Goal: Task Accomplishment & Management: Complete application form

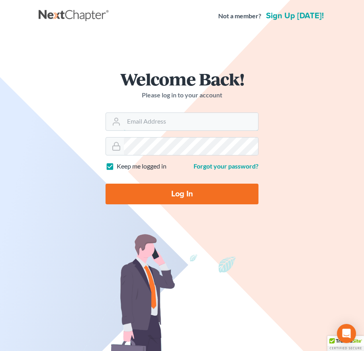
type input "[EMAIL_ADDRESS][DOMAIN_NAME]"
click at [147, 192] on input "Log In" at bounding box center [181, 194] width 153 height 21
type input "Thinking..."
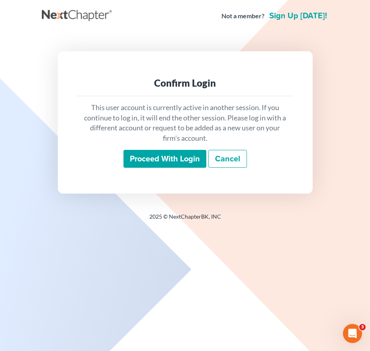
click at [157, 161] on input "Proceed with login" at bounding box center [164, 159] width 83 height 18
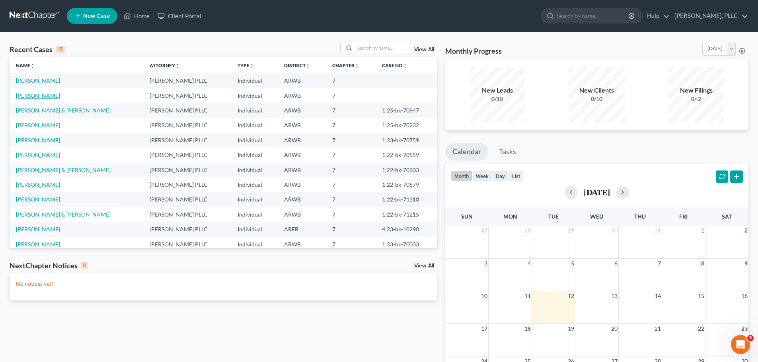
click at [38, 93] on link "[PERSON_NAME]" at bounding box center [38, 95] width 44 height 7
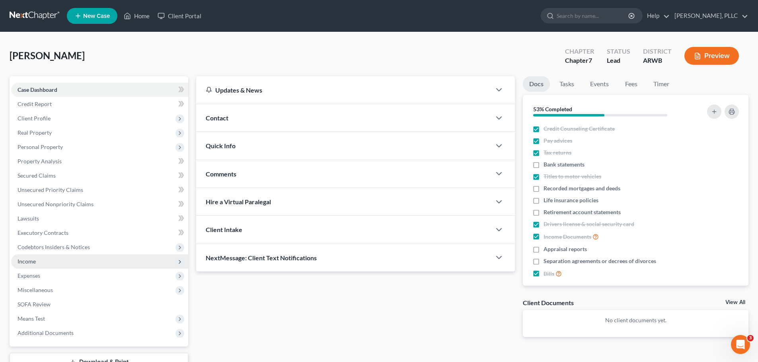
click at [23, 263] on span "Income" at bounding box center [27, 261] width 18 height 7
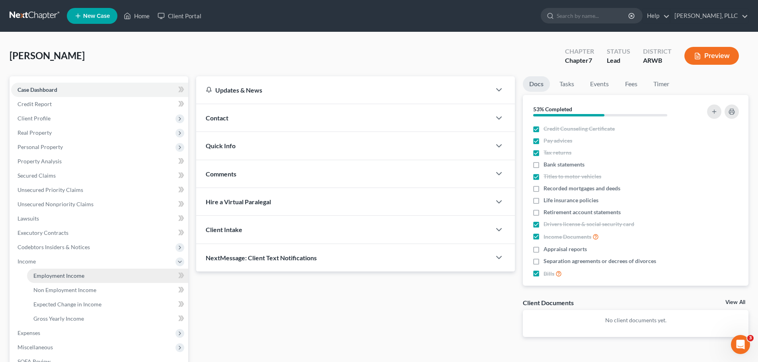
click at [59, 278] on span "Employment Income" at bounding box center [58, 275] width 51 height 7
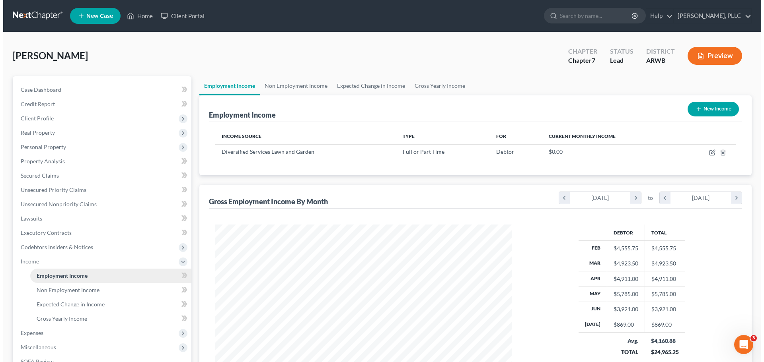
scroll to position [148, 313]
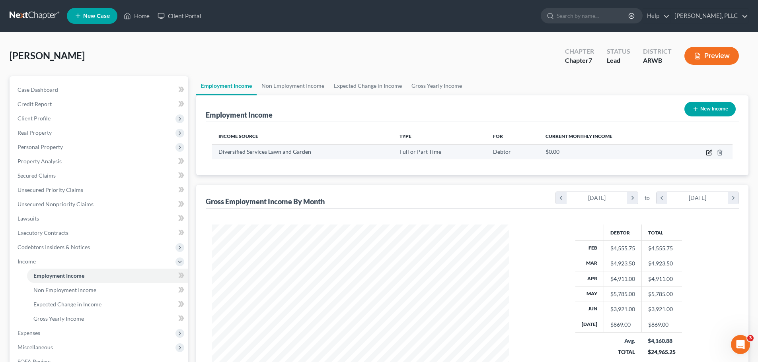
click at [369, 153] on icon "button" at bounding box center [709, 153] width 6 height 6
select select "0"
select select "2"
select select "3"
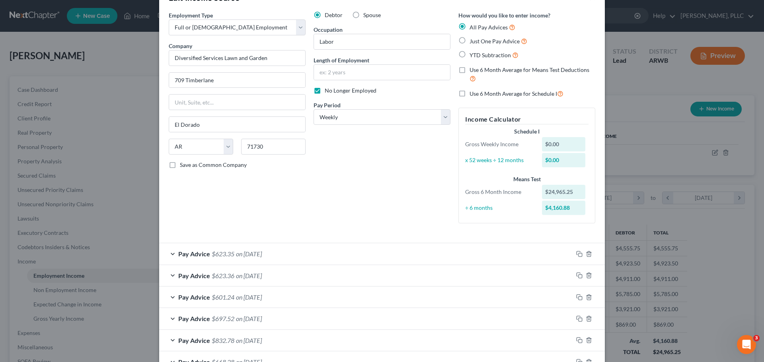
scroll to position [40, 0]
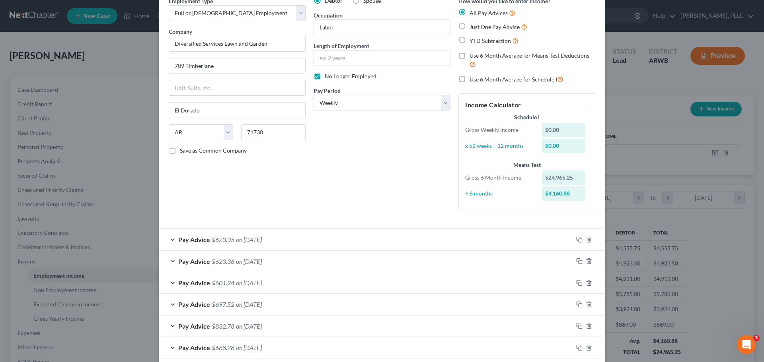
click at [369, 55] on label "Use 6 Month Average for Means Test Deductions" at bounding box center [532, 60] width 126 height 17
click at [369, 55] on input "Use 6 Month Average for Means Test Deductions" at bounding box center [475, 54] width 5 height 5
click at [369, 55] on label "Use 6 Month Average for Means Test Deductions" at bounding box center [532, 60] width 126 height 17
click at [369, 55] on input "Use 6 Month Average for Means Test Deductions" at bounding box center [475, 54] width 5 height 5
checkbox input "false"
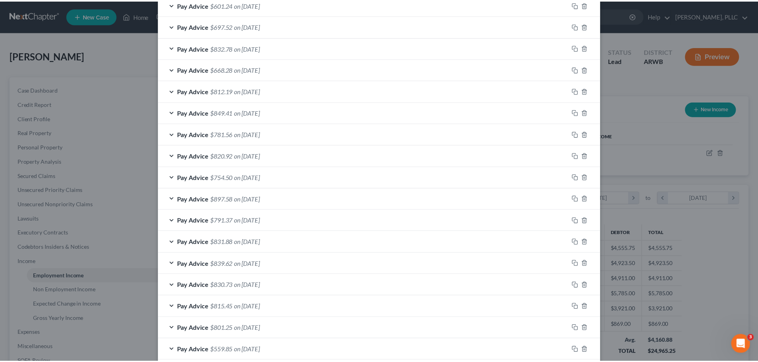
scroll to position [517, 0]
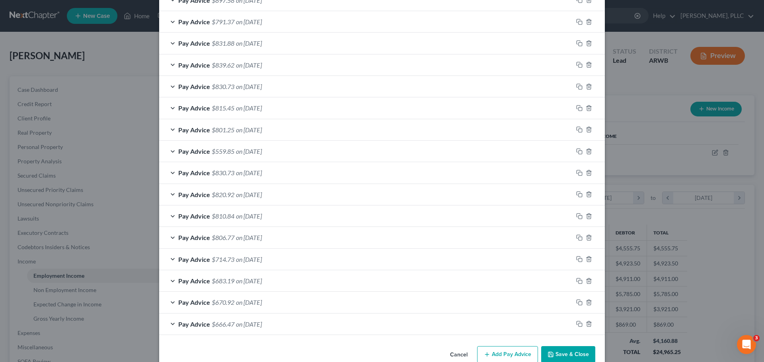
click at [369, 351] on button "Save & Close" at bounding box center [568, 354] width 54 height 17
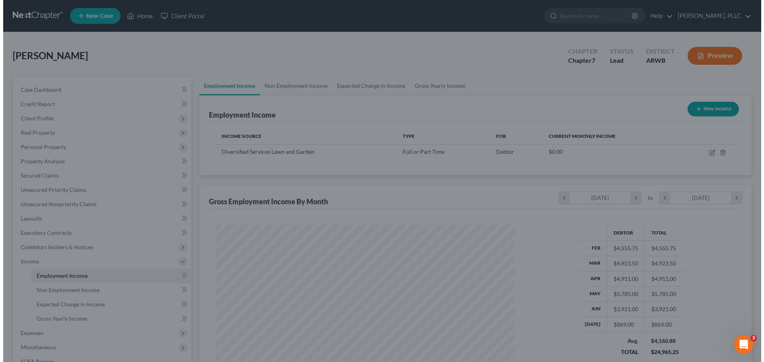
scroll to position [397600, 397436]
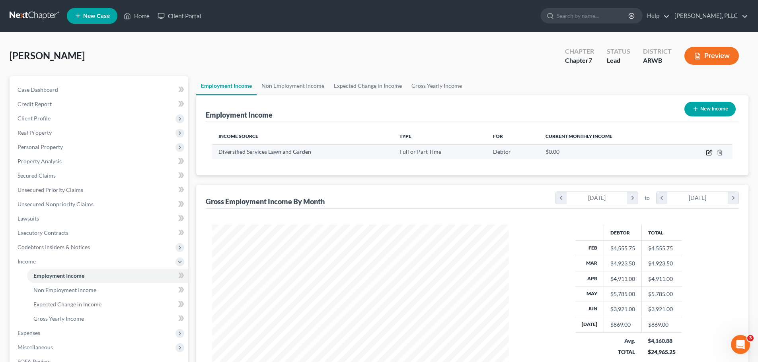
click at [369, 154] on icon "button" at bounding box center [708, 153] width 5 height 5
select select "0"
select select "2"
select select "3"
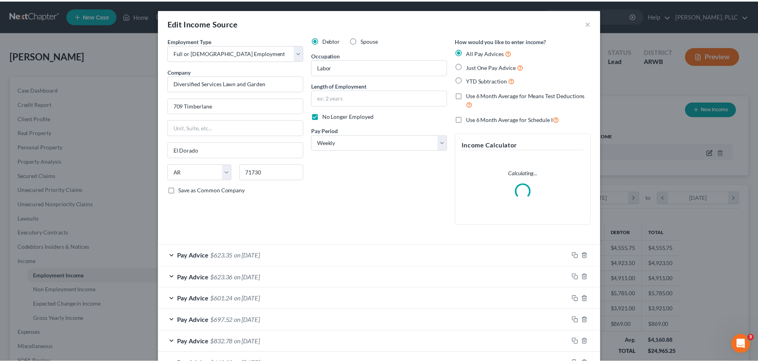
scroll to position [150, 315]
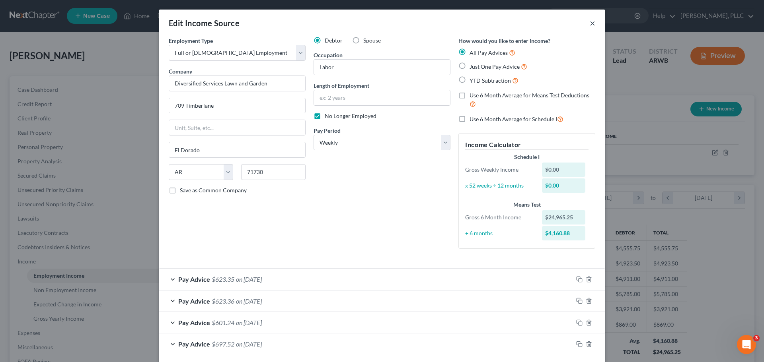
click at [369, 20] on button "×" at bounding box center [592, 23] width 6 height 10
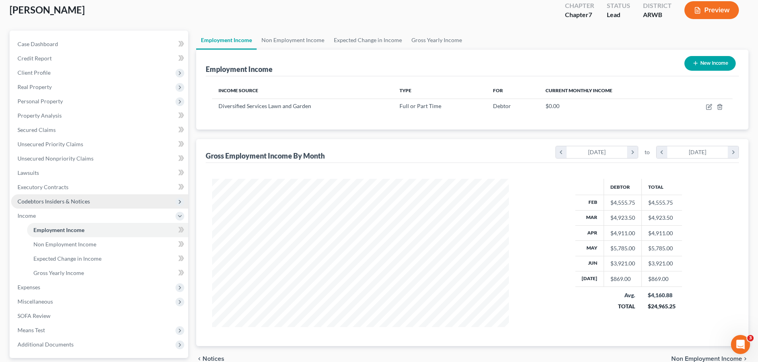
scroll to position [118, 0]
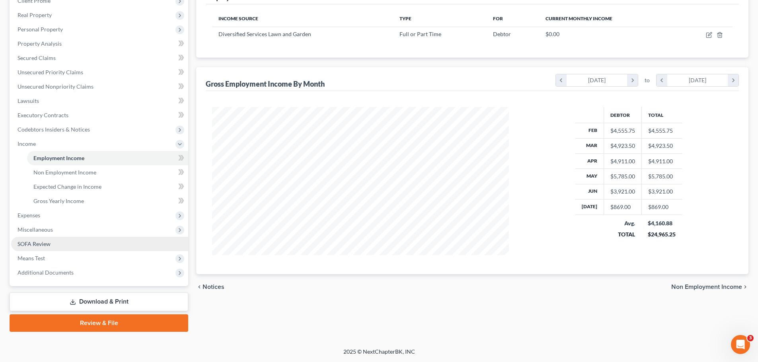
click at [38, 247] on span "SOFA Review" at bounding box center [34, 244] width 33 height 7
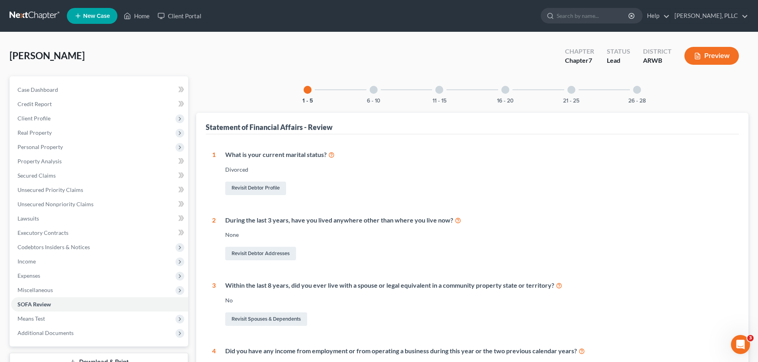
click at [369, 90] on div at bounding box center [571, 90] width 8 height 8
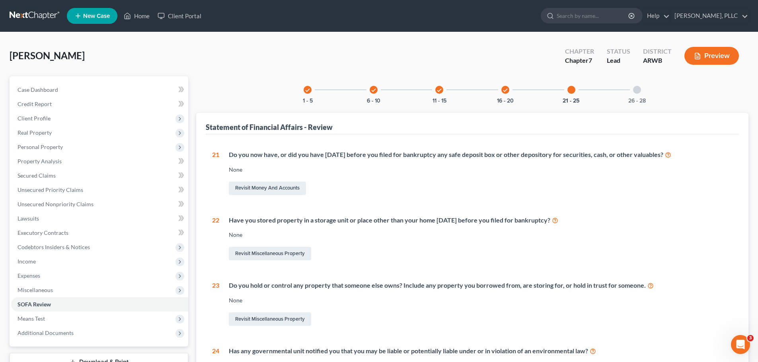
click at [369, 92] on div at bounding box center [637, 90] width 8 height 8
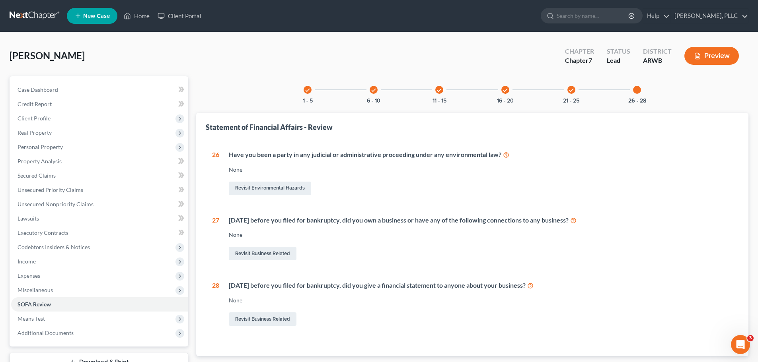
click at [369, 92] on div at bounding box center [637, 90] width 8 height 8
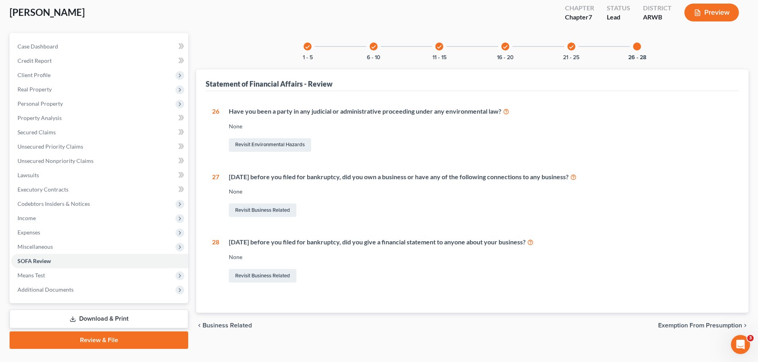
scroll to position [60, 0]
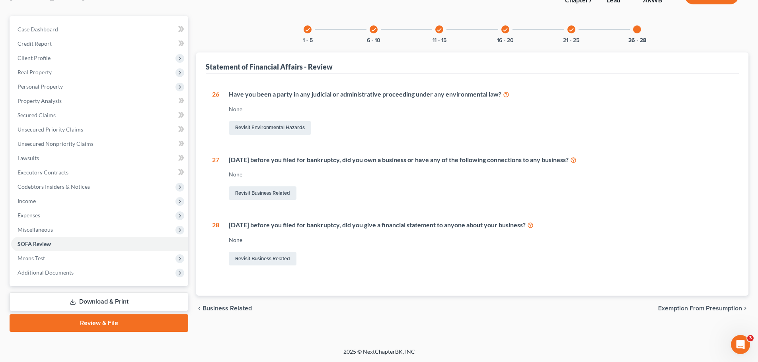
click at [369, 307] on span "Exemption from Presumption" at bounding box center [700, 308] width 84 height 6
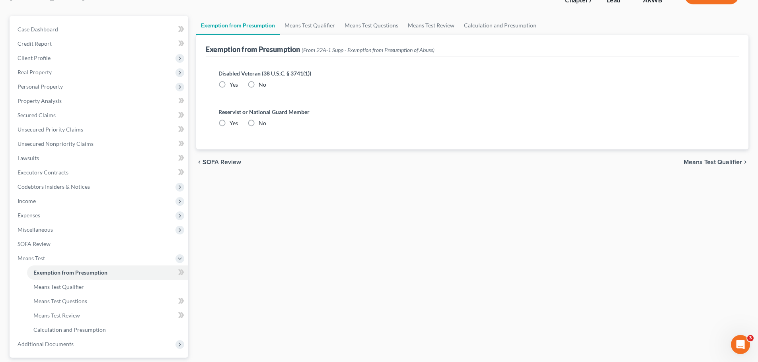
scroll to position [14, 0]
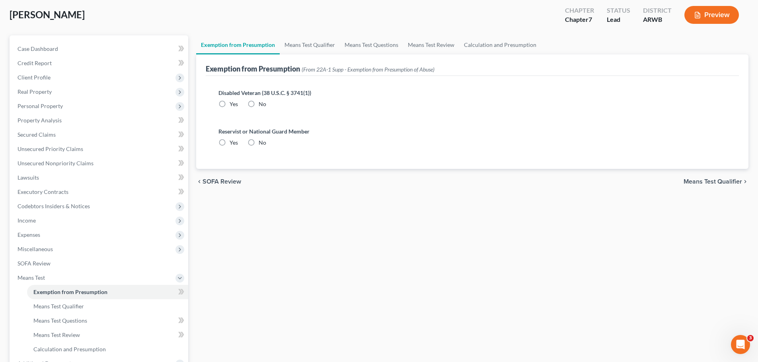
radio input "true"
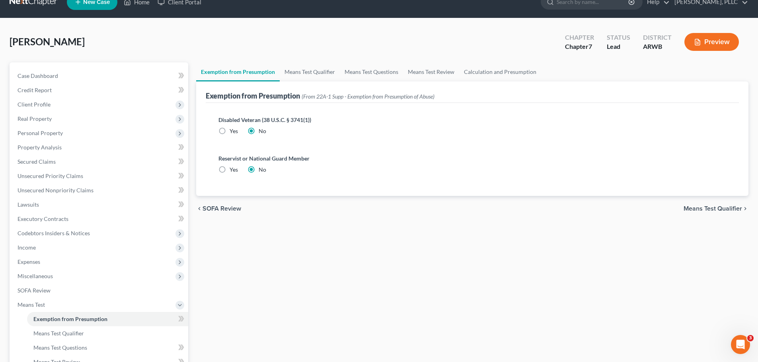
scroll to position [0, 0]
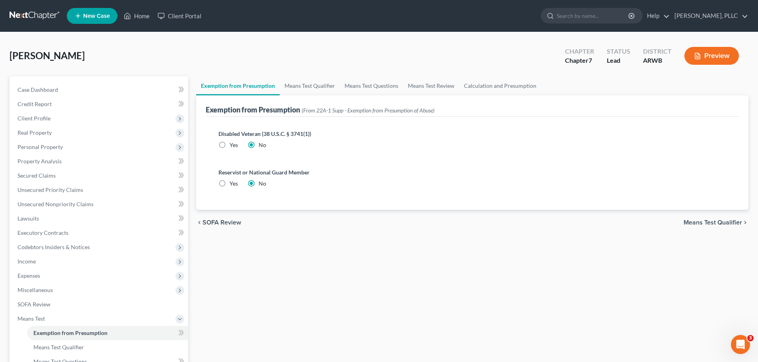
click at [369, 52] on button "Preview" at bounding box center [711, 56] width 54 height 18
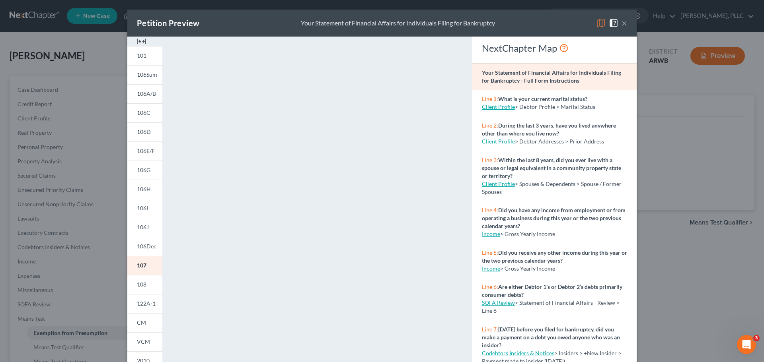
click at [369, 24] on button "×" at bounding box center [624, 23] width 6 height 10
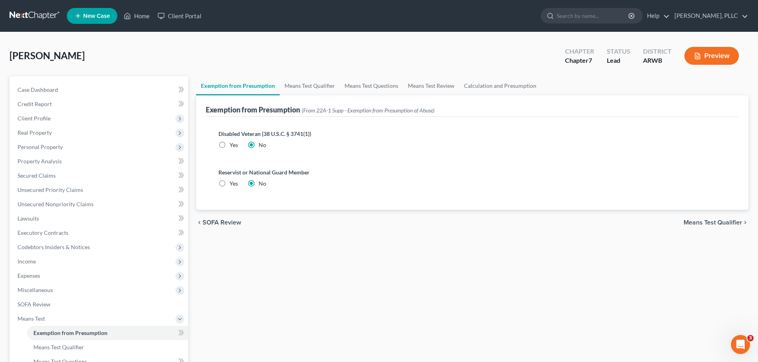
click at [369, 221] on span "Means Test Qualifier" at bounding box center [712, 223] width 58 height 6
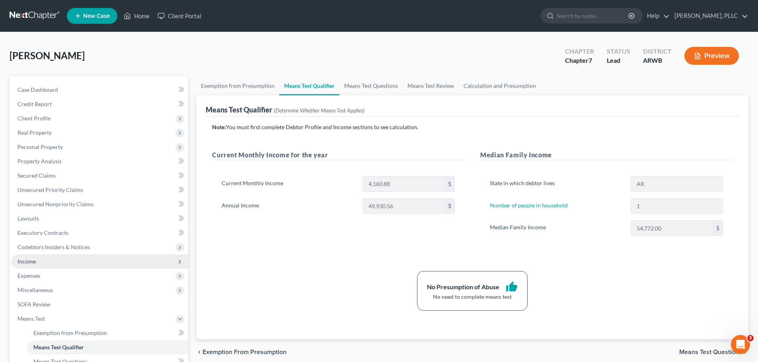
click at [28, 261] on span "Income" at bounding box center [27, 261] width 18 height 7
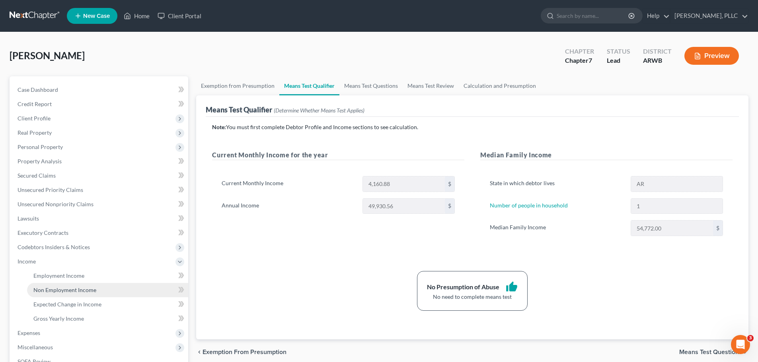
click at [52, 289] on span "Non Employment Income" at bounding box center [64, 290] width 63 height 7
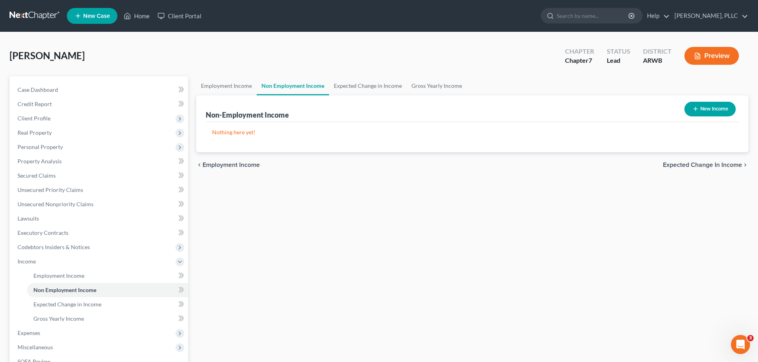
click at [369, 111] on button "New Income" at bounding box center [709, 109] width 51 height 15
select select "0"
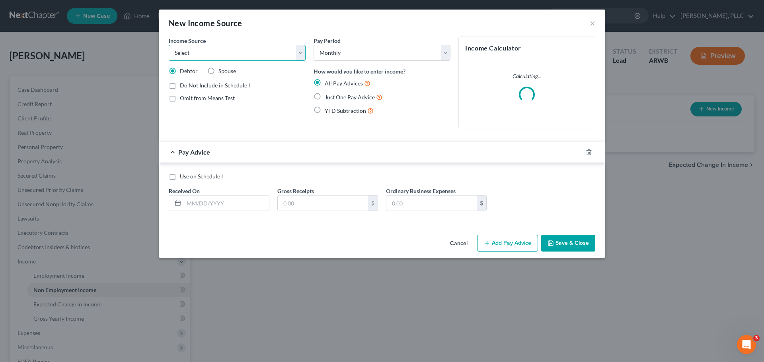
click at [301, 52] on select "Select Unemployment Disability (from employer) Pension Retirement Social Securi…" at bounding box center [237, 53] width 137 height 16
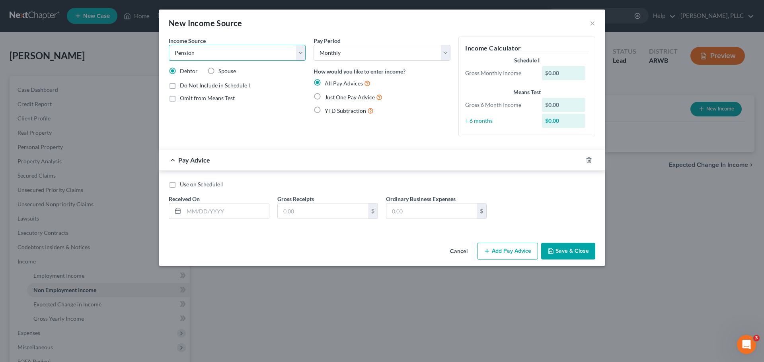
click at [169, 45] on select "Select Unemployment Disability (from employer) Pension Retirement Social Securi…" at bounding box center [237, 53] width 137 height 16
click at [303, 57] on select "Select Unemployment Disability (from employer) Pension Retirement Social Securi…" at bounding box center [237, 53] width 137 height 16
select select "3"
click at [169, 45] on select "Select Unemployment Disability (from employer) Pension Retirement Social Securi…" at bounding box center [237, 53] width 137 height 16
click at [369, 53] on select "Select Monthly Twice Monthly Every Other Week Weekly" at bounding box center [381, 53] width 137 height 16
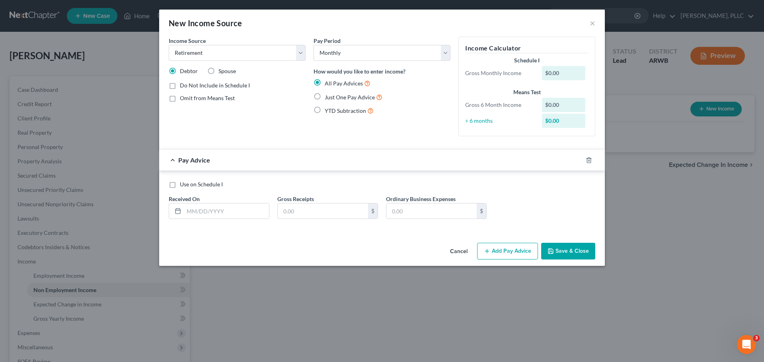
click at [369, 252] on button "Cancel" at bounding box center [458, 252] width 30 height 16
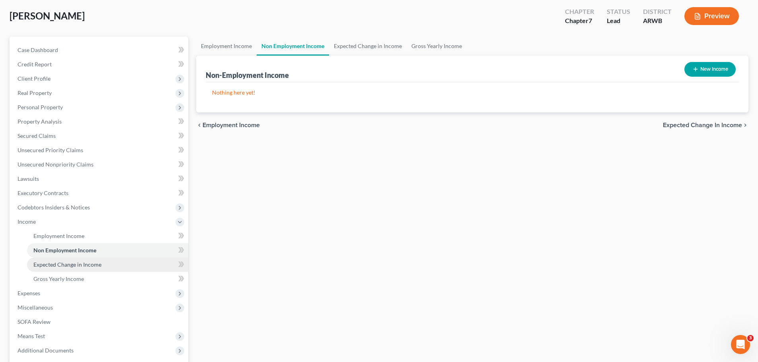
scroll to position [80, 0]
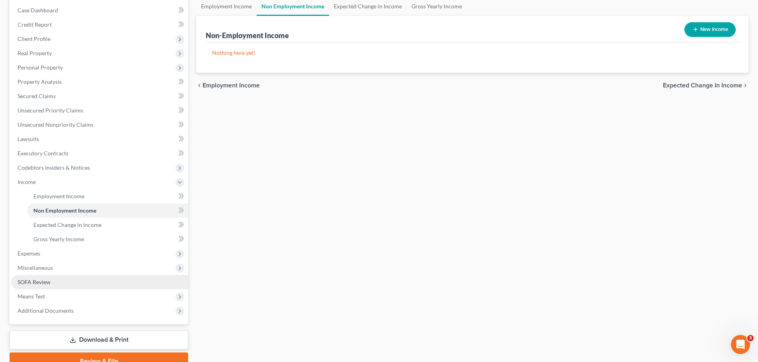
click at [40, 280] on span "SOFA Review" at bounding box center [34, 282] width 33 height 7
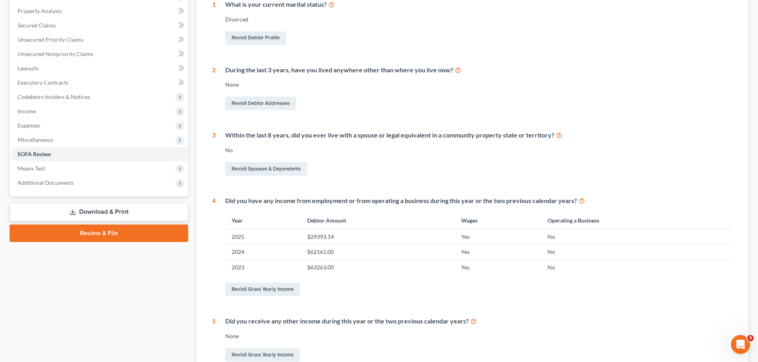
scroll to position [159, 0]
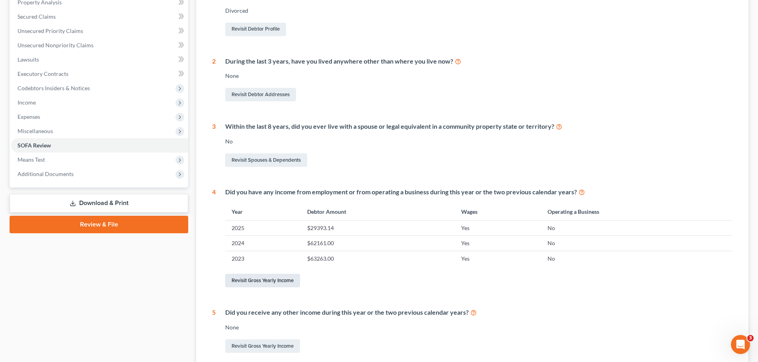
click at [268, 280] on link "Revisit Gross Yearly Income" at bounding box center [262, 281] width 75 height 14
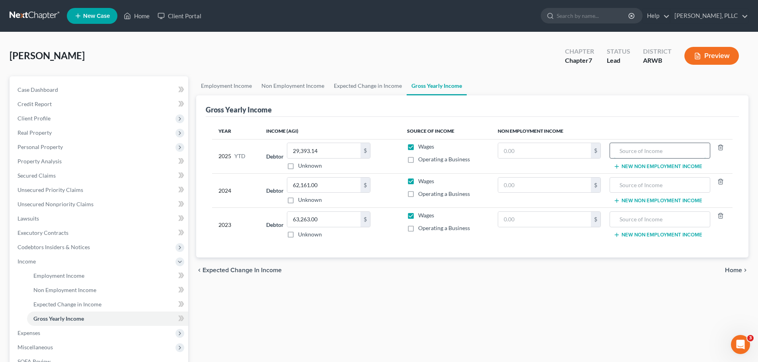
click at [369, 152] on input "text" at bounding box center [659, 150] width 91 height 15
click at [369, 150] on input "[PERSON_NAME] Retirment fund withdrawal" at bounding box center [659, 150] width 91 height 15
click at [369, 150] on input "[PERSON_NAME] Retirement fund withdrawal" at bounding box center [659, 150] width 91 height 15
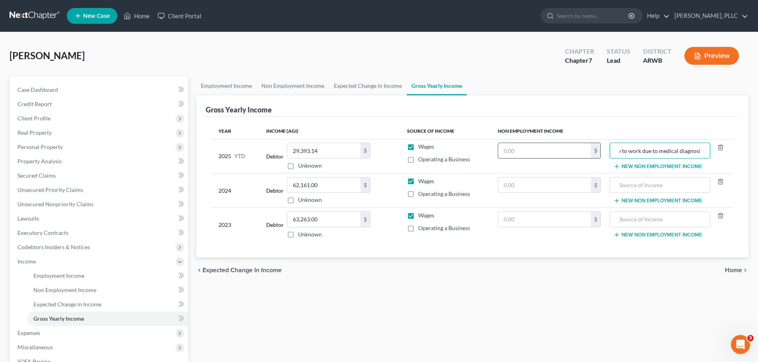
type input "[PERSON_NAME] Retirement fund withdrawal - unable to work due to medical diagno…"
click at [369, 151] on input "text" at bounding box center [544, 150] width 93 height 15
type input "15,474.55"
click at [369, 274] on div "chevron_left Expected Change in Income Home chevron_right" at bounding box center [472, 270] width 552 height 25
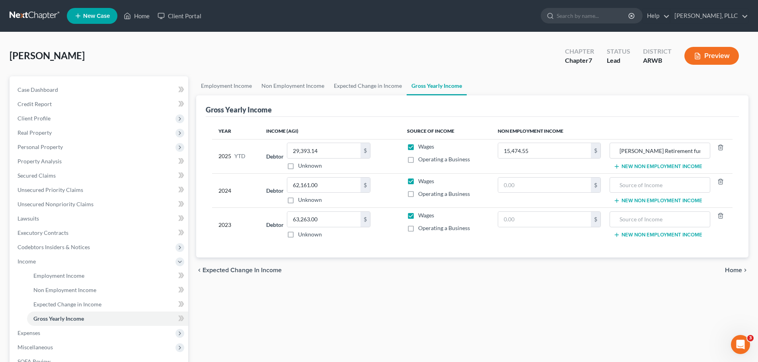
click at [369, 245] on div "Year Income (AGI) Source of Income Non Employment Income 2025 YTD Debtor 29,393…" at bounding box center [472, 187] width 533 height 141
click at [369, 271] on span "Home" at bounding box center [733, 270] width 17 height 6
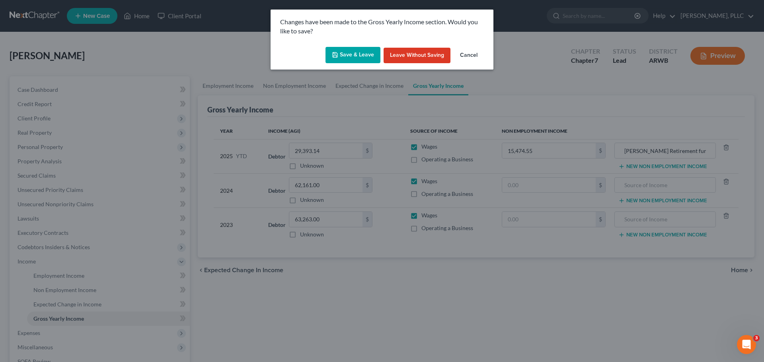
click at [355, 56] on button "Save & Leave" at bounding box center [352, 55] width 55 height 17
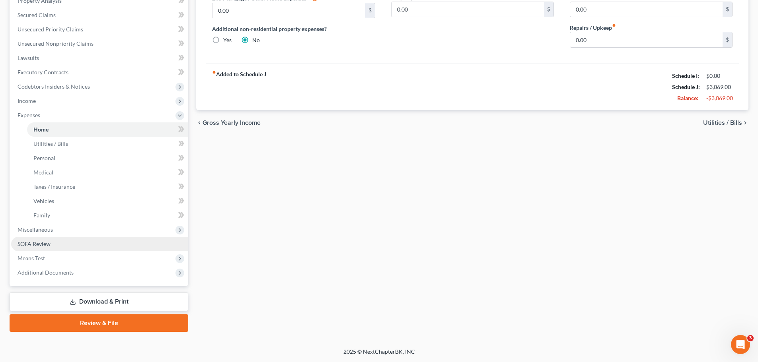
click at [42, 248] on link "SOFA Review" at bounding box center [99, 244] width 177 height 14
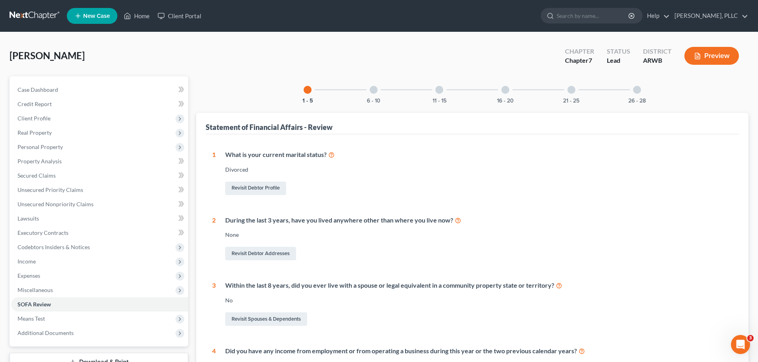
click at [369, 91] on div at bounding box center [637, 90] width 8 height 8
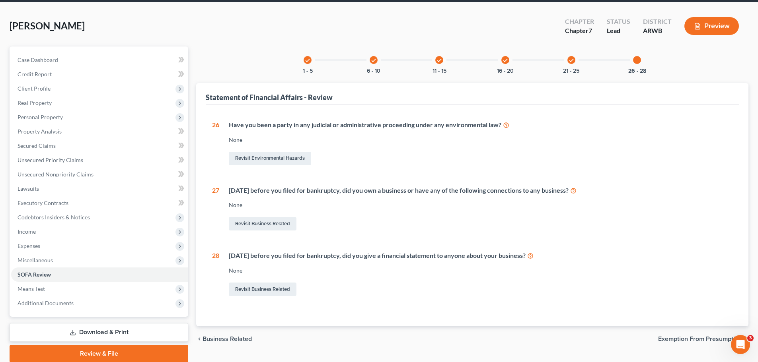
scroll to position [60, 0]
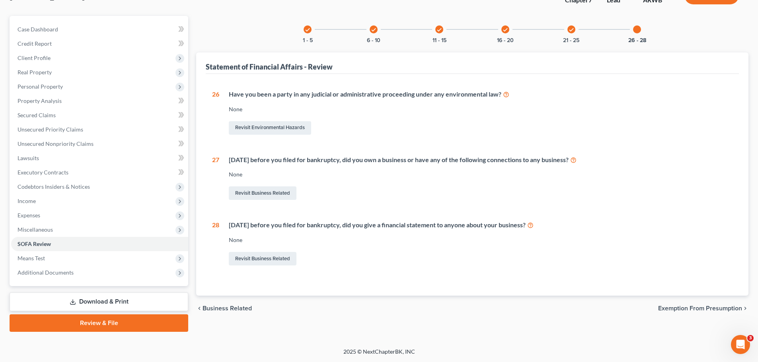
click at [369, 32] on icon "check" at bounding box center [374, 30] width 6 height 6
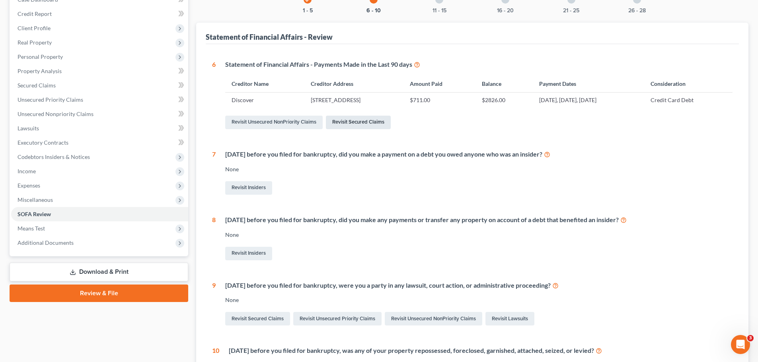
scroll to position [0, 0]
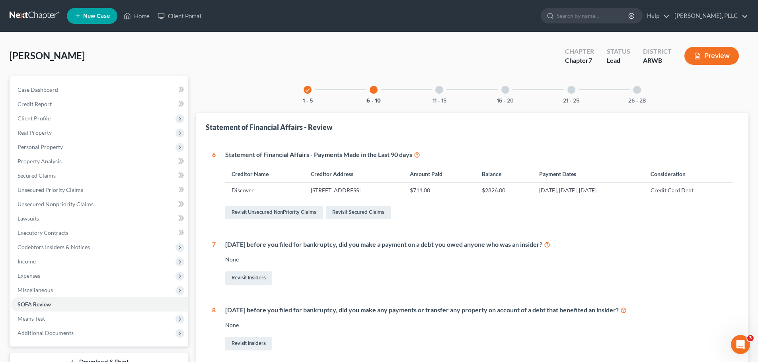
click at [369, 88] on div at bounding box center [439, 90] width 8 height 8
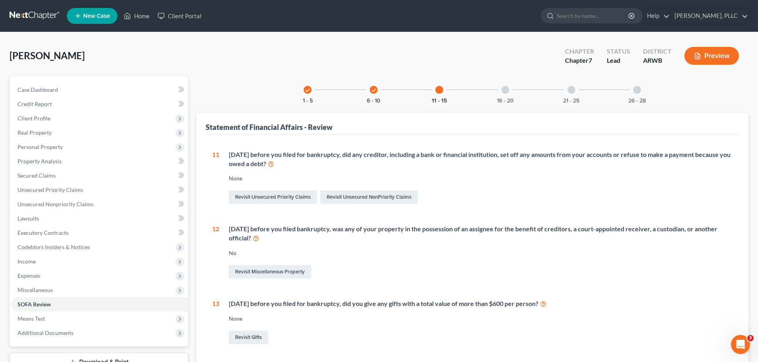
click at [307, 89] on icon "check" at bounding box center [308, 91] width 6 height 6
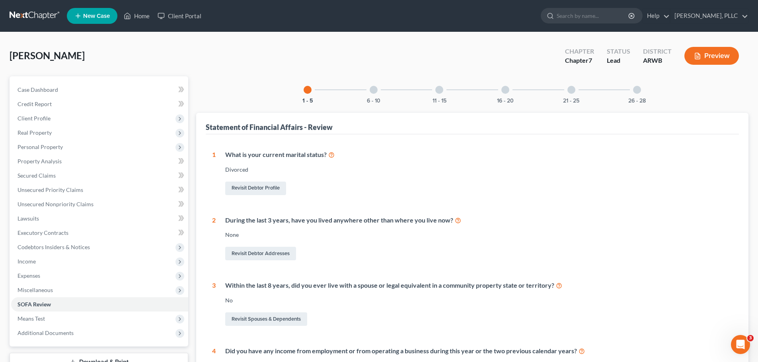
click at [369, 92] on div at bounding box center [637, 90] width 8 height 8
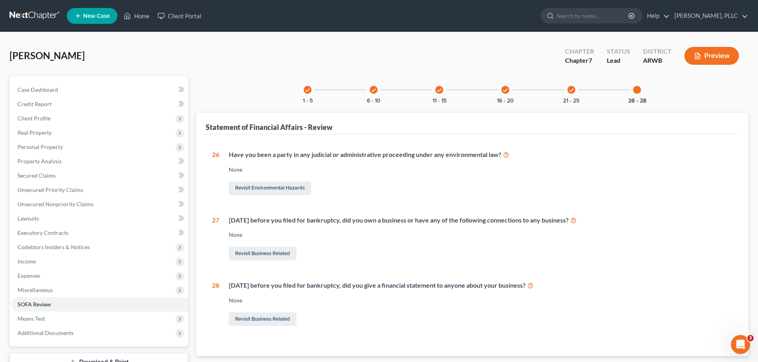
click at [369, 92] on div at bounding box center [637, 90] width 8 height 8
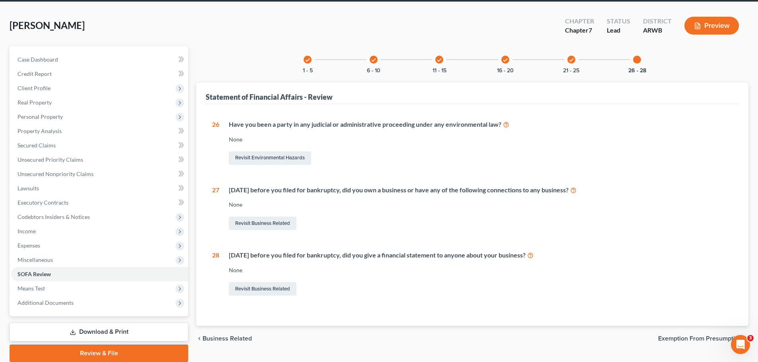
scroll to position [60, 0]
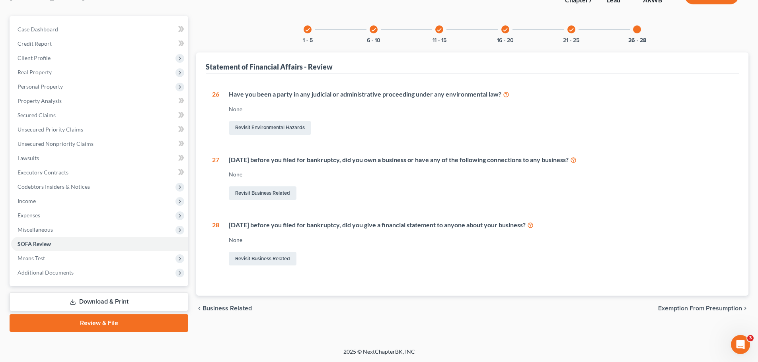
click at [369, 309] on span "Exemption from Presumption" at bounding box center [700, 308] width 84 height 6
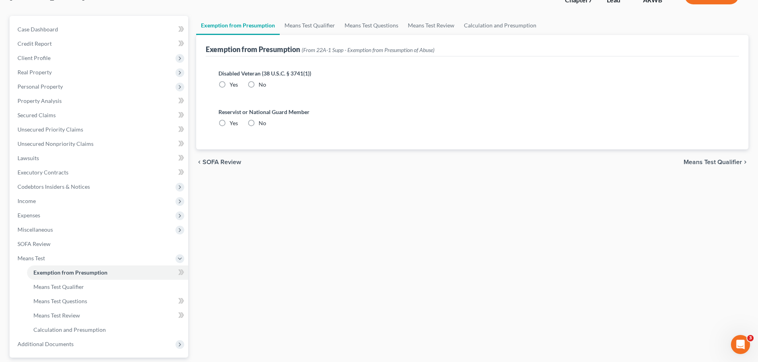
scroll to position [6, 0]
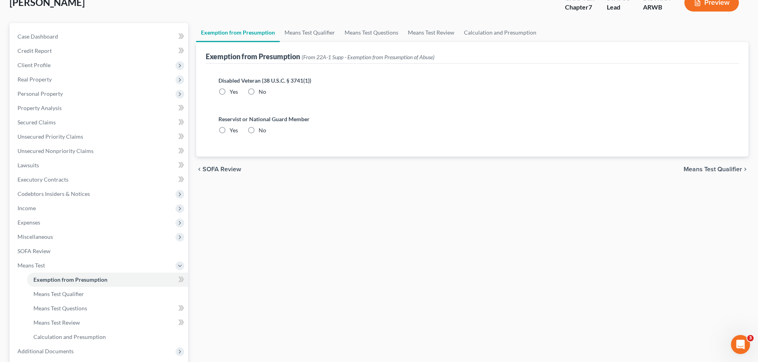
radio input "true"
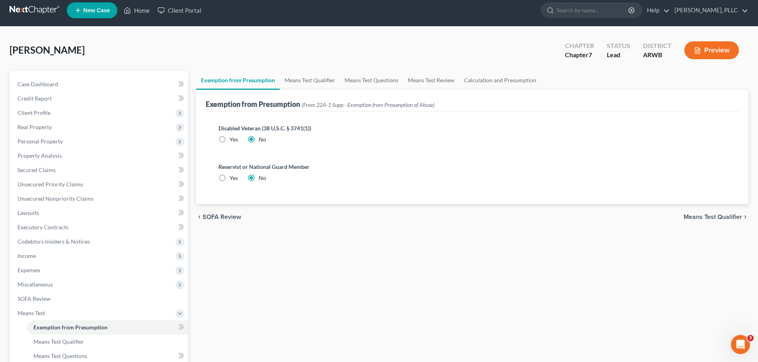
scroll to position [0, 0]
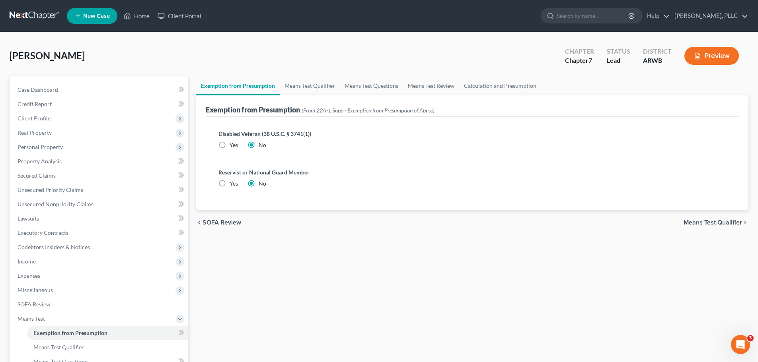
click at [369, 224] on span "Means Test Qualifier" at bounding box center [712, 223] width 58 height 6
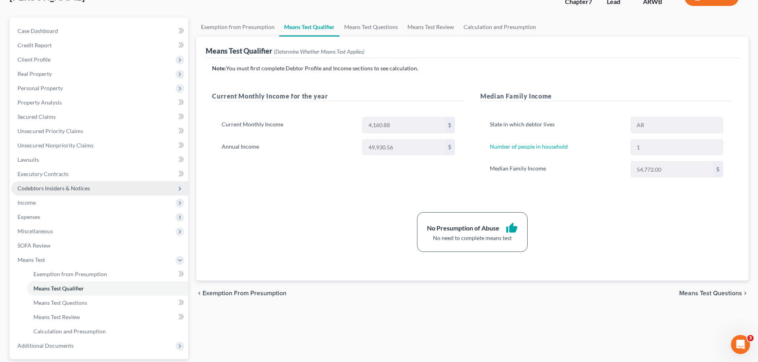
scroll to position [132, 0]
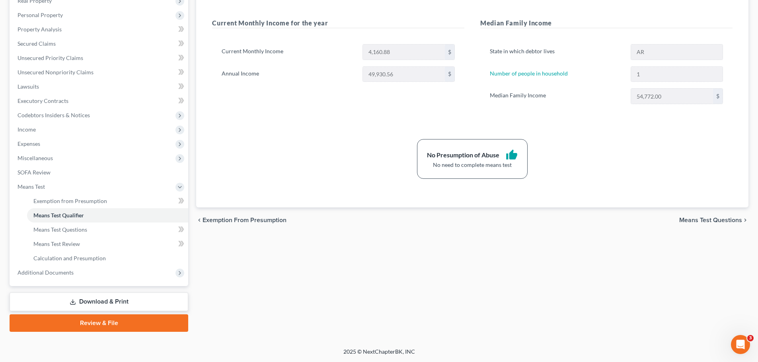
click at [89, 301] on link "Download & Print" at bounding box center [99, 302] width 179 height 19
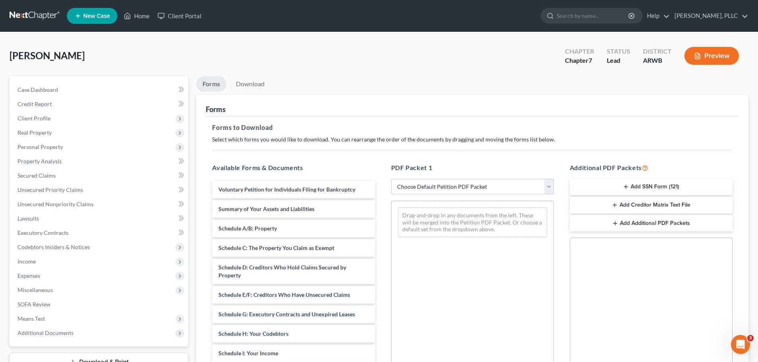
click at [369, 190] on select "Choose Default Petition PDF Packet Complete Bankruptcy Petition (all forms and …" at bounding box center [472, 187] width 163 height 16
click at [369, 179] on select "Choose Default Petition PDF Packet Complete Bankruptcy Petition (all forms and …" at bounding box center [472, 187] width 163 height 16
click at [369, 189] on select "Choose Default Petition PDF Packet Complete Bankruptcy Petition (all forms and …" at bounding box center [472, 187] width 163 height 16
select select "0"
click at [369, 179] on select "Choose Default Petition PDF Packet Complete Bankruptcy Petition (all forms and …" at bounding box center [472, 187] width 163 height 16
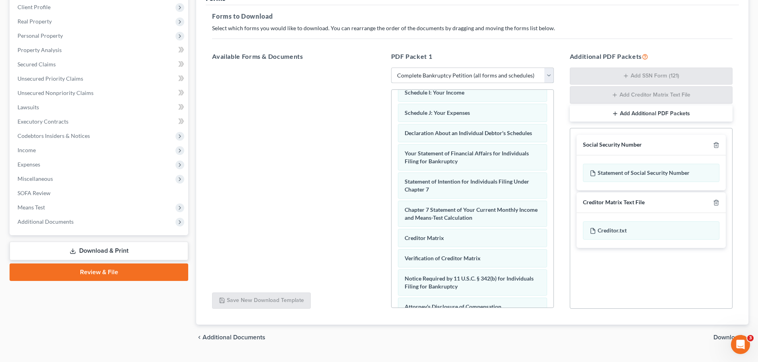
scroll to position [119, 0]
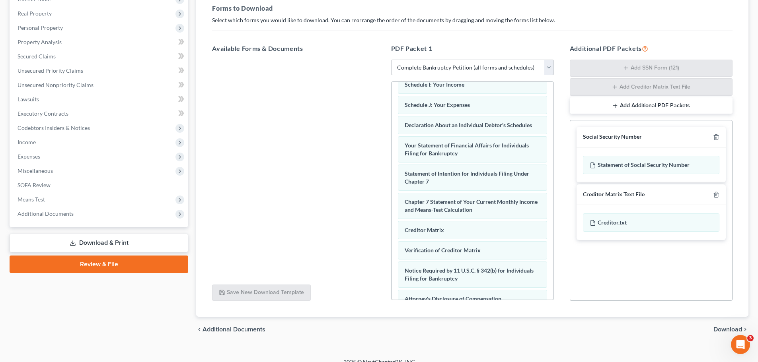
click at [369, 328] on span "Download" at bounding box center [727, 330] width 29 height 6
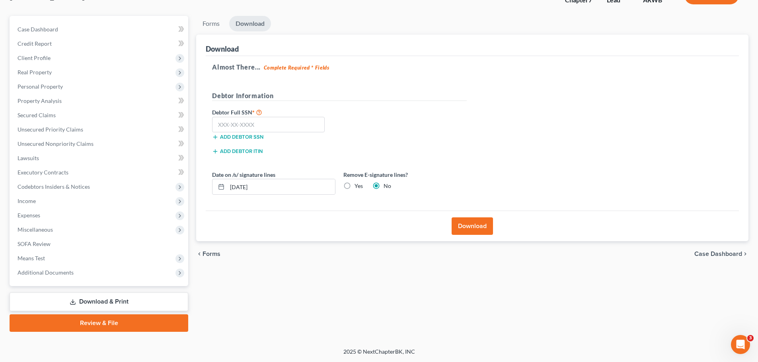
scroll to position [60, 0]
click at [225, 124] on input "text" at bounding box center [268, 125] width 113 height 16
type input "530-02-1430"
click at [354, 186] on label "Yes" at bounding box center [358, 186] width 8 height 8
click at [358, 186] on input "Yes" at bounding box center [360, 184] width 5 height 5
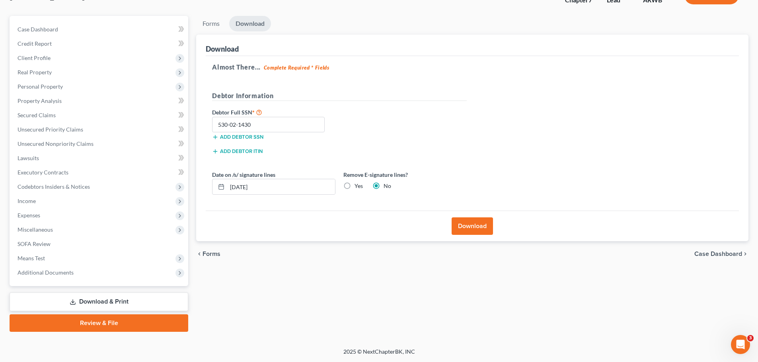
radio input "true"
radio input "false"
drag, startPoint x: 261, startPoint y: 189, endPoint x: 228, endPoint y: 187, distance: 33.0
click at [228, 187] on input "[DATE]" at bounding box center [281, 186] width 108 height 15
click at [369, 226] on button "Download" at bounding box center [471, 227] width 41 height 18
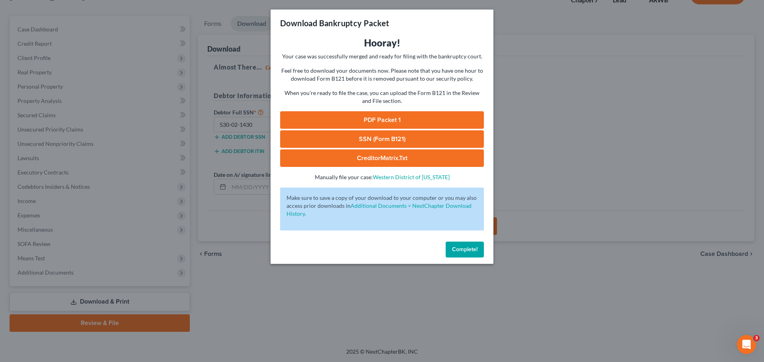
click at [369, 116] on link "PDF Packet 1" at bounding box center [382, 120] width 204 height 18
click at [369, 144] on link "SSN (Form B121)" at bounding box center [382, 139] width 204 height 18
click at [369, 155] on link "CreditorMatrix.txt" at bounding box center [382, 159] width 204 height 18
click at [369, 156] on link "CreditorMatrix.txt" at bounding box center [382, 159] width 204 height 18
click at [369, 248] on span "Complete!" at bounding box center [464, 249] width 25 height 7
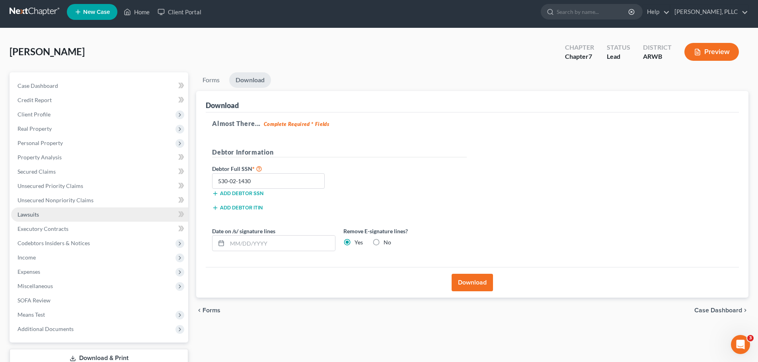
scroll to position [0, 0]
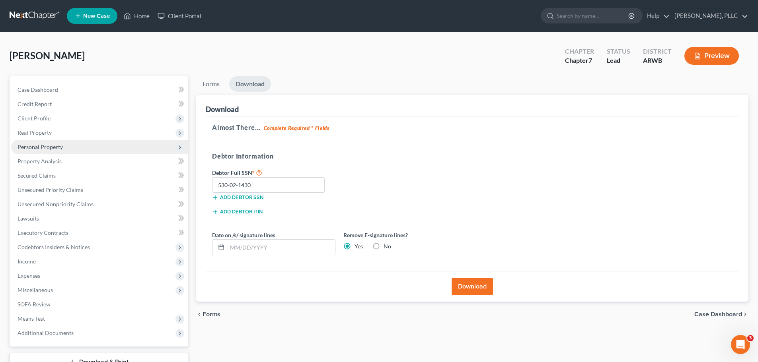
click at [34, 147] on span "Personal Property" at bounding box center [40, 147] width 45 height 7
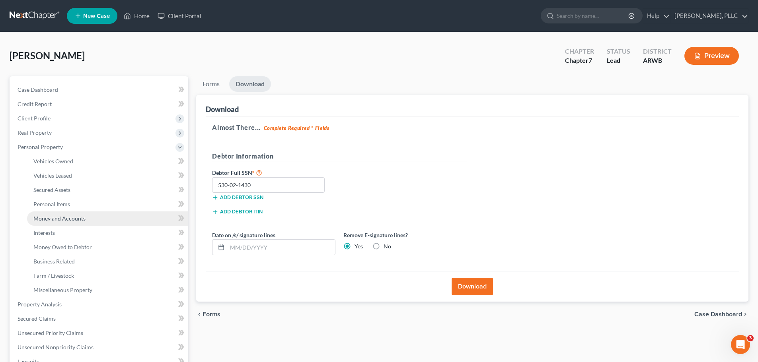
click at [60, 220] on span "Money and Accounts" at bounding box center [59, 218] width 52 height 7
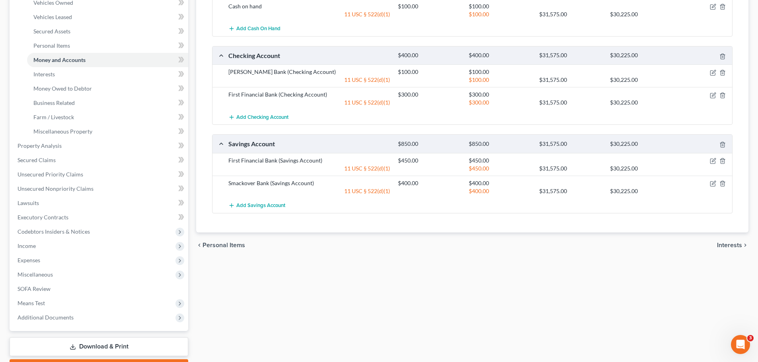
scroll to position [204, 0]
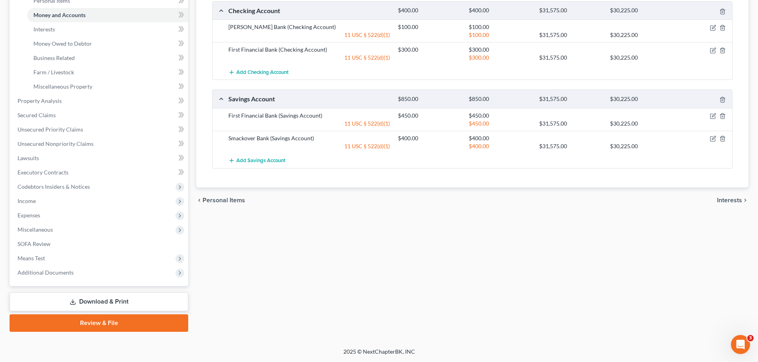
click at [369, 199] on span "Interests" at bounding box center [729, 200] width 25 height 6
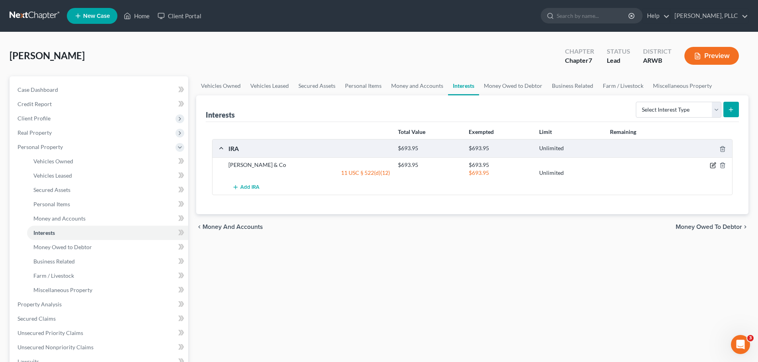
click at [369, 164] on icon "button" at bounding box center [713, 165] width 6 height 6
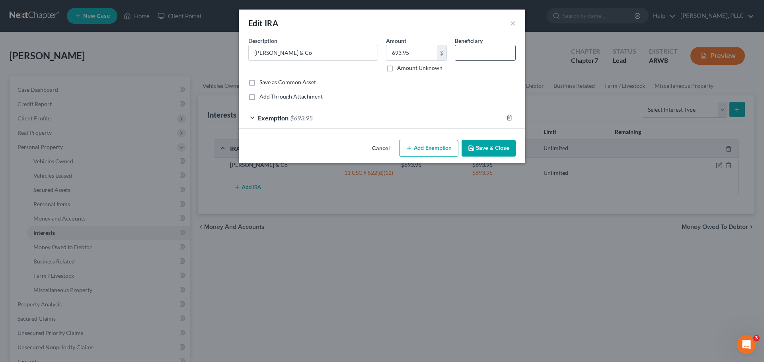
click at [369, 56] on input "text" at bounding box center [485, 52] width 60 height 15
type input "[PERSON_NAME]"
click at [369, 151] on button "Save & Close" at bounding box center [488, 148] width 54 height 17
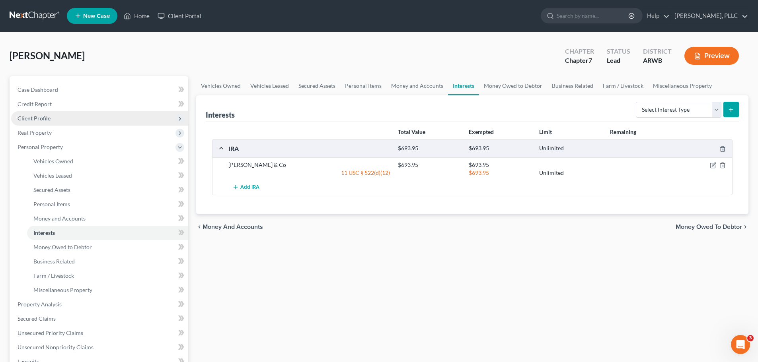
click at [31, 113] on span "Client Profile" at bounding box center [99, 118] width 177 height 14
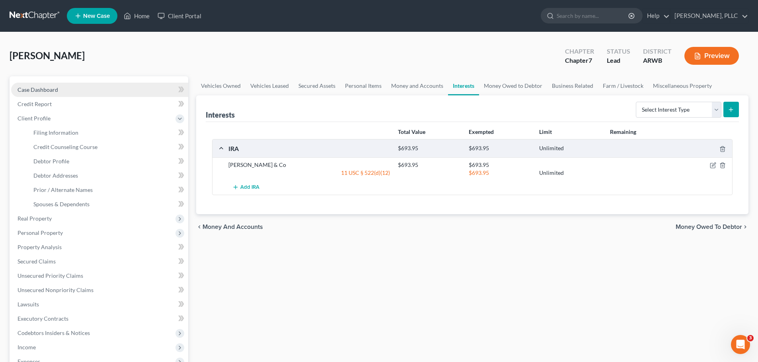
click at [39, 90] on span "Case Dashboard" at bounding box center [38, 89] width 41 height 7
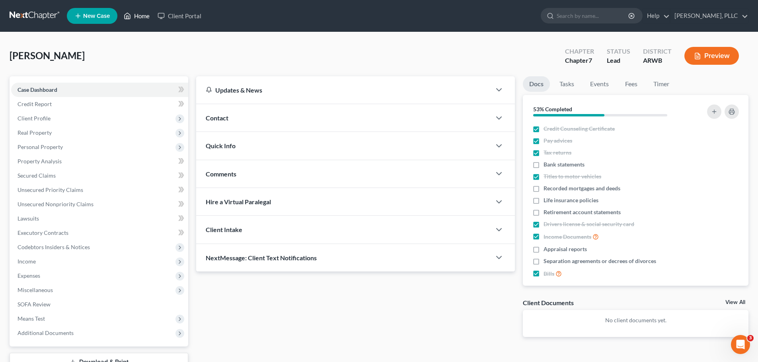
click at [144, 19] on link "Home" at bounding box center [137, 16] width 34 height 14
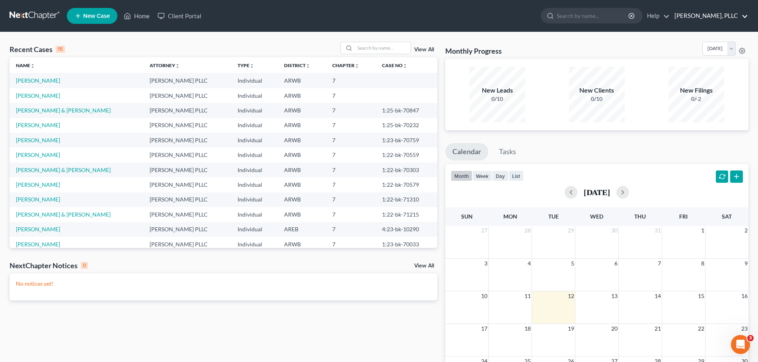
click at [369, 17] on link "[PERSON_NAME], PLLC" at bounding box center [709, 16] width 78 height 14
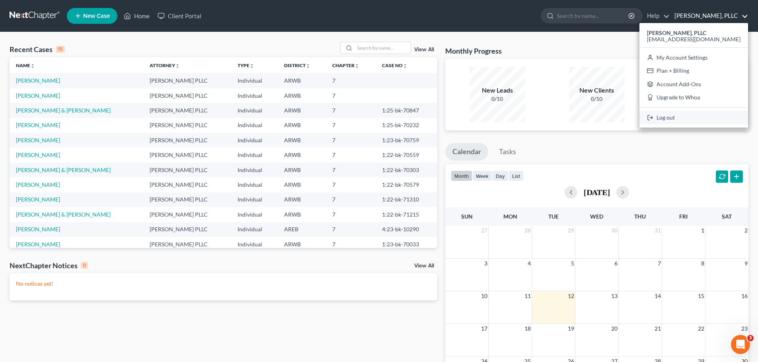
click at [369, 117] on link "Log out" at bounding box center [693, 118] width 109 height 14
